Goal: Task Accomplishment & Management: Manage account settings

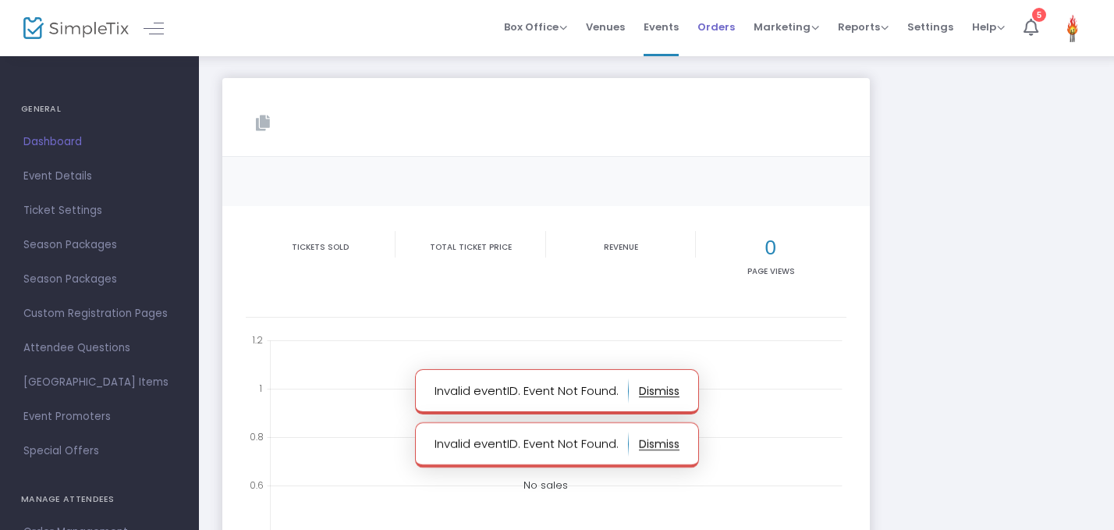
click at [707, 27] on span "Orders" at bounding box center [715, 27] width 37 height 40
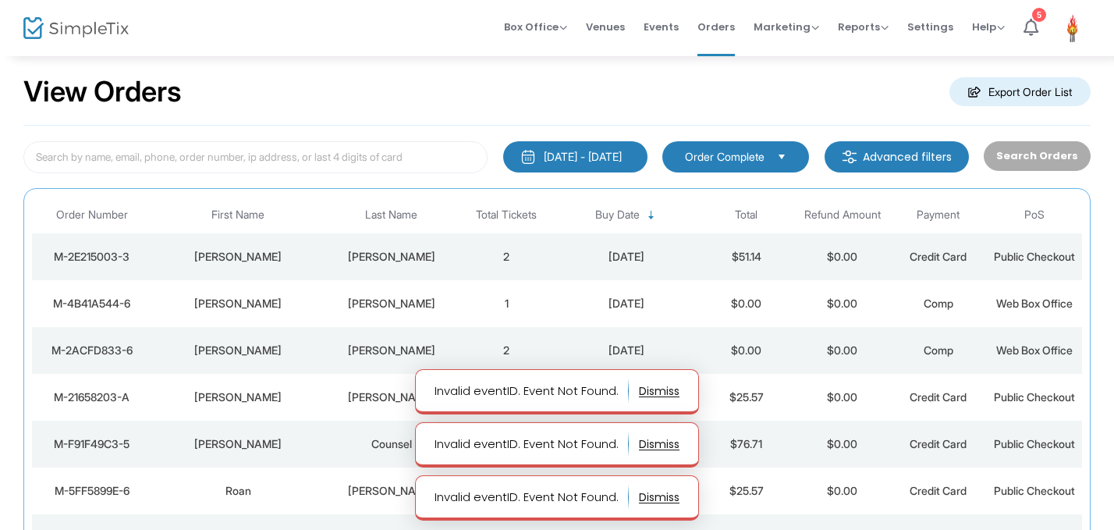
scroll to position [20, 0]
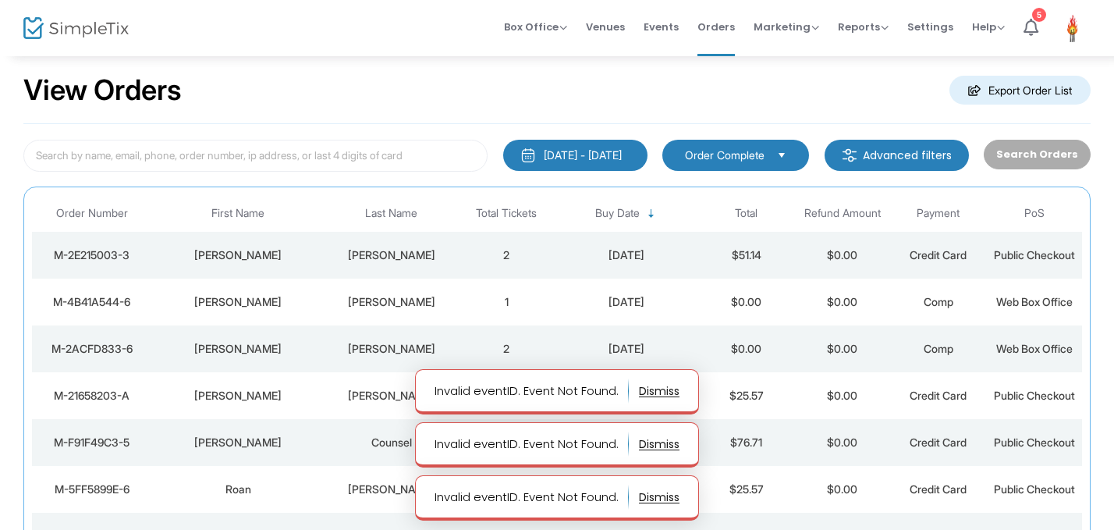
click at [542, 257] on td "2" at bounding box center [507, 255] width 96 height 47
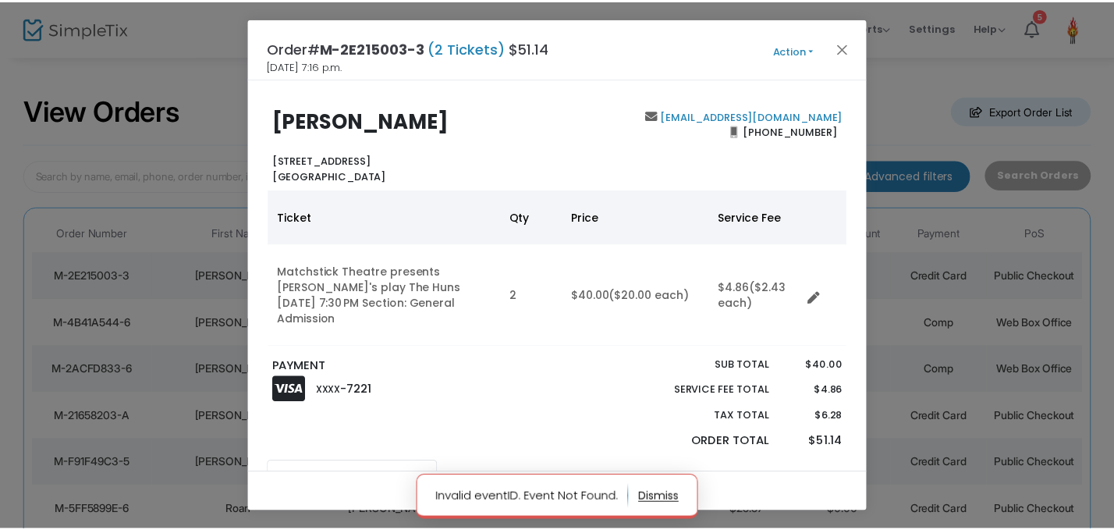
scroll to position [5, 0]
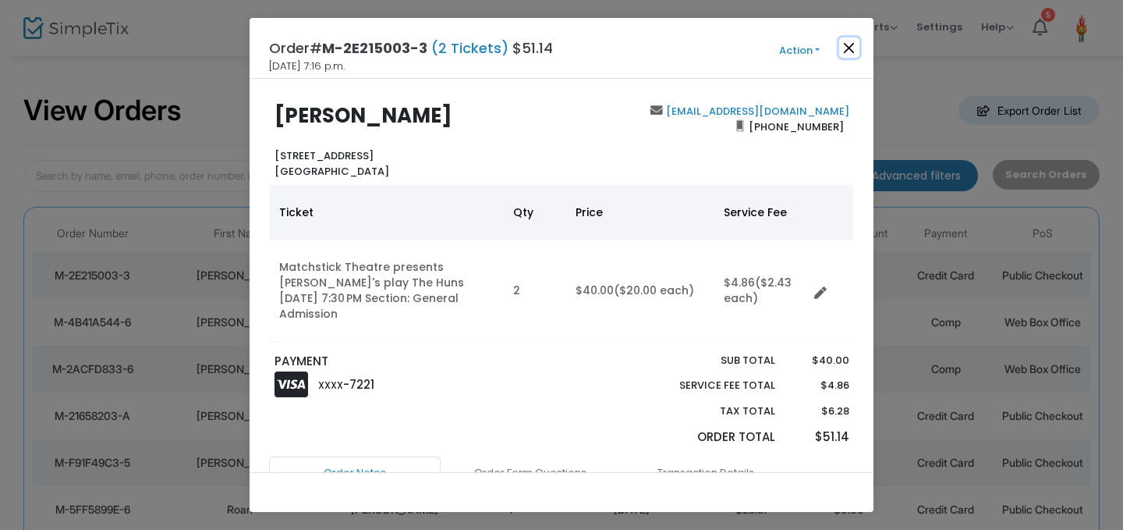
click at [849, 52] on button "Close" at bounding box center [849, 47] width 20 height 20
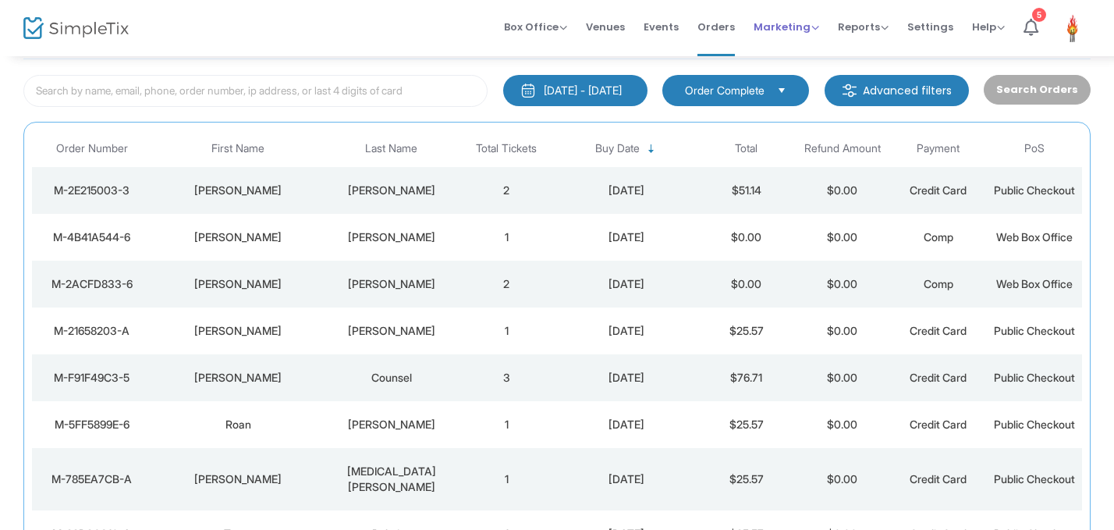
scroll to position [97, 0]
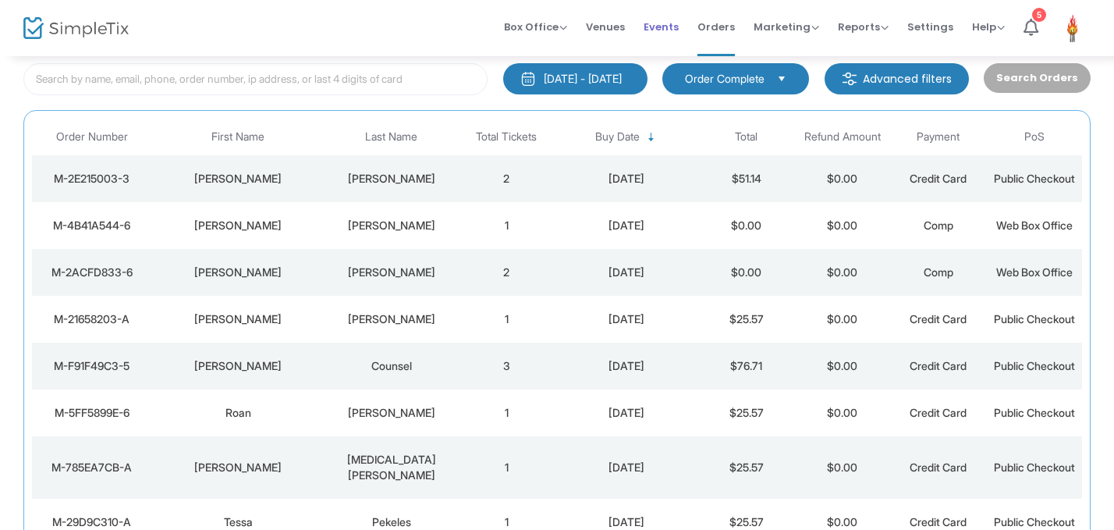
click at [646, 25] on li "Events" at bounding box center [661, 28] width 54 height 56
click at [663, 27] on span "Events" at bounding box center [660, 27] width 35 height 40
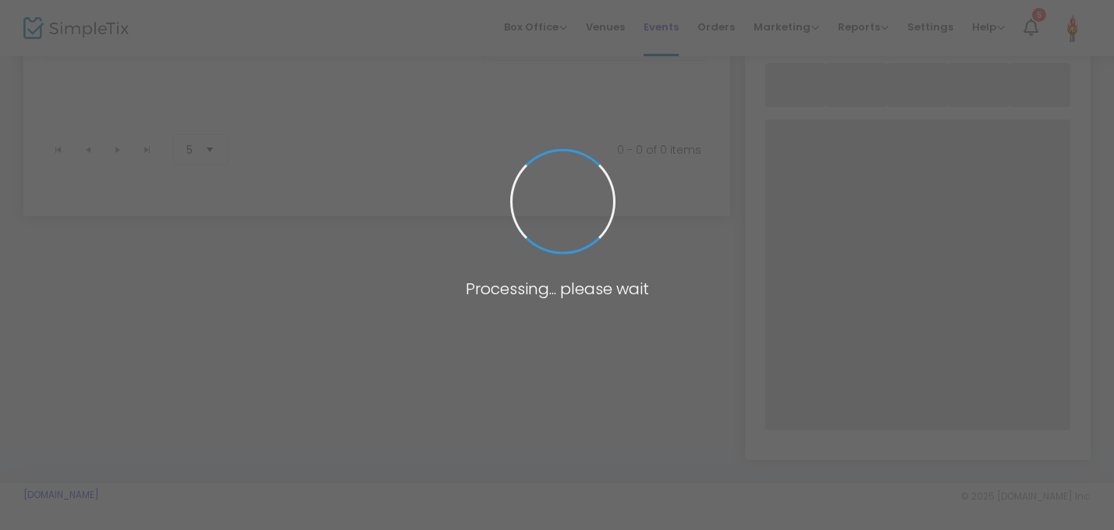
scroll to position [125, 0]
